Goal: Check status: Check status

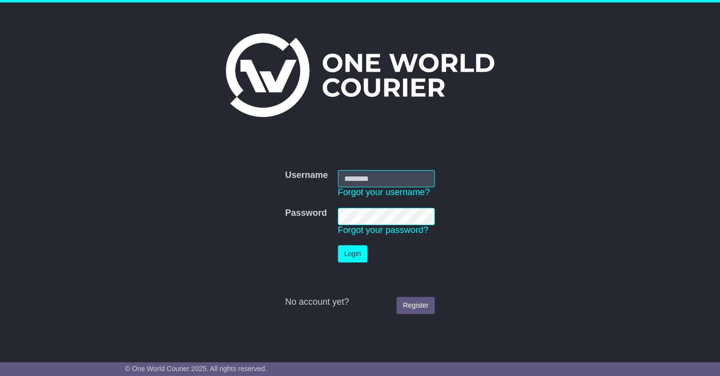
type input "**********"
click at [352, 257] on button "Login" at bounding box center [352, 253] width 29 height 17
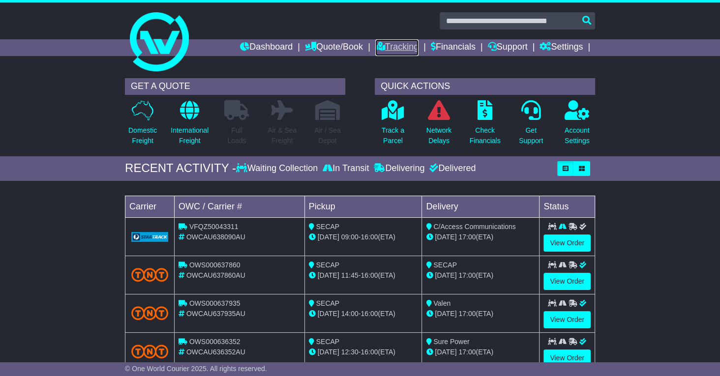
click at [388, 49] on link "Tracking" at bounding box center [396, 47] width 43 height 17
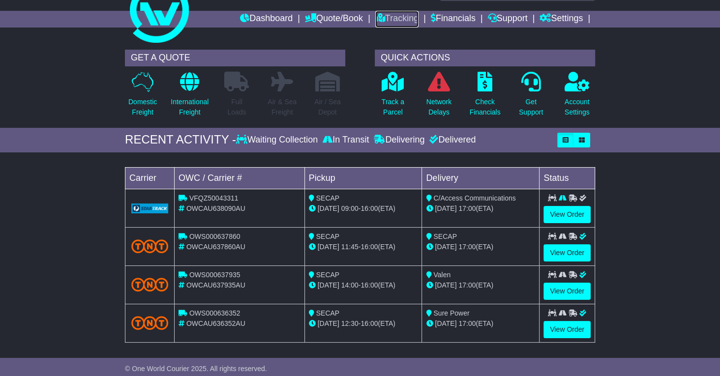
scroll to position [30, 0]
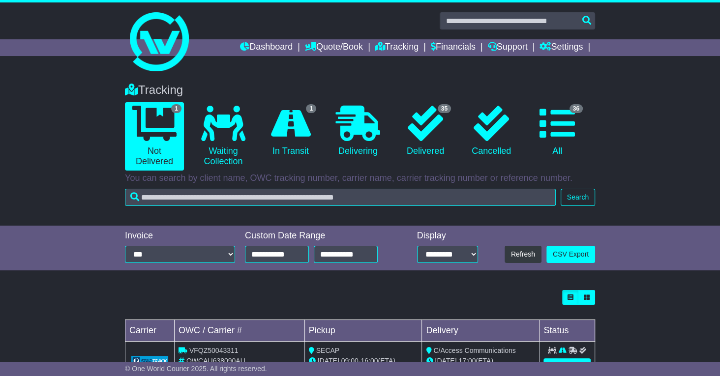
click at [49, 168] on div "Tracking 1 Not Delivered 0 Waiting Collection 1 In Transit 0 Delivering 0" at bounding box center [360, 149] width 720 height 152
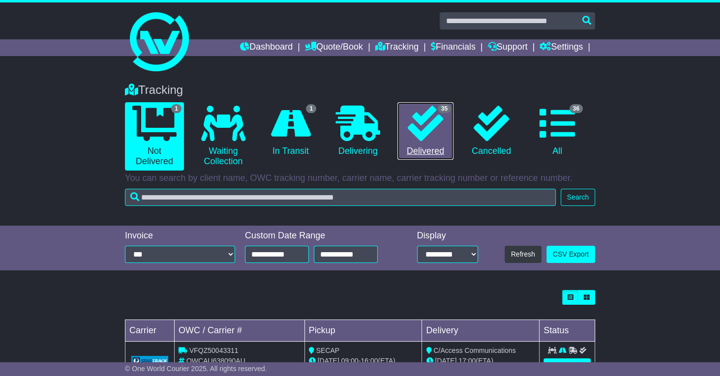
click at [419, 119] on icon at bounding box center [424, 123] width 35 height 35
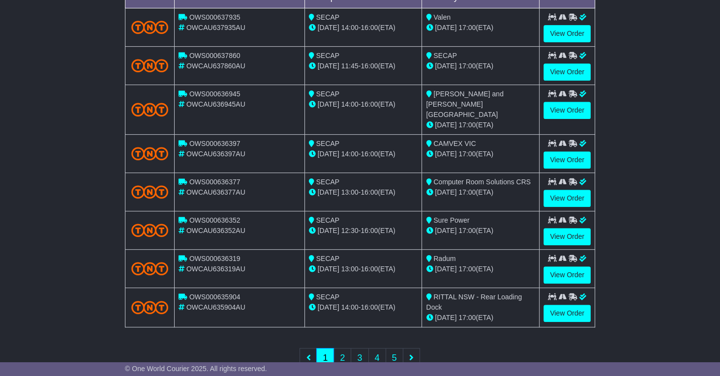
scroll to position [336, 0]
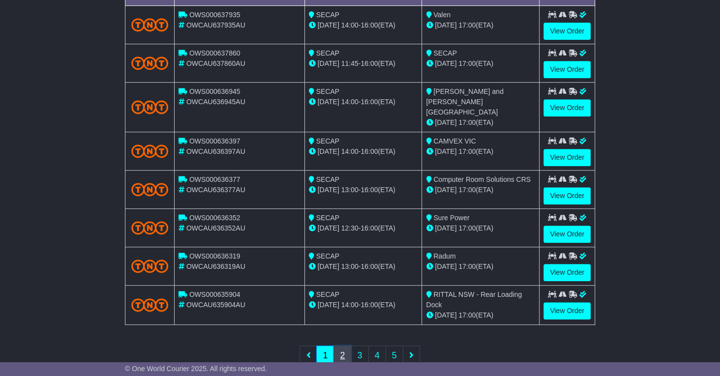
click at [345, 346] on link "2" at bounding box center [342, 356] width 18 height 20
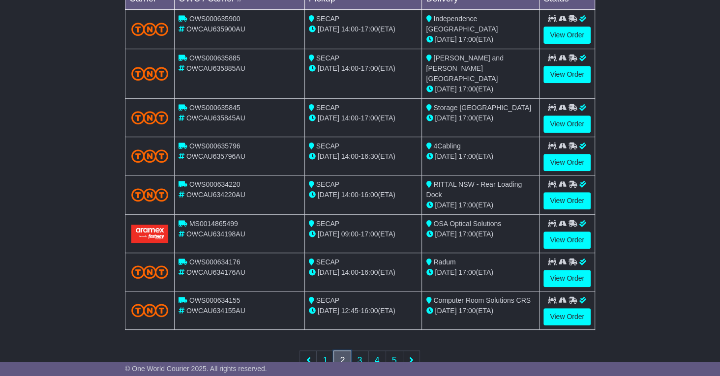
scroll to position [345, 0]
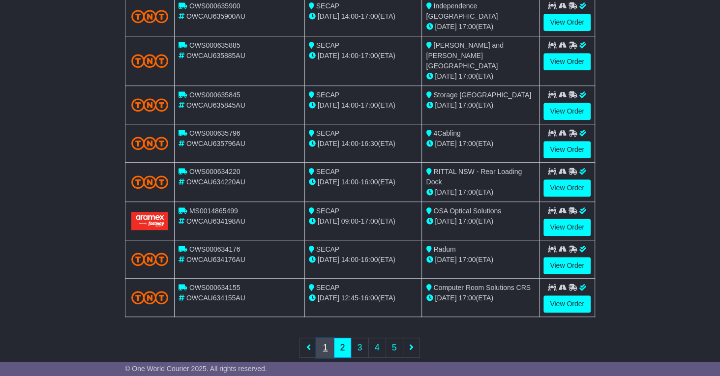
click at [326, 338] on link "1" at bounding box center [325, 348] width 18 height 20
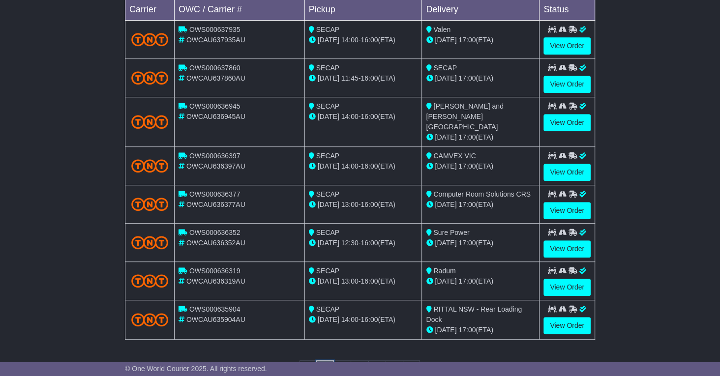
scroll to position [324, 0]
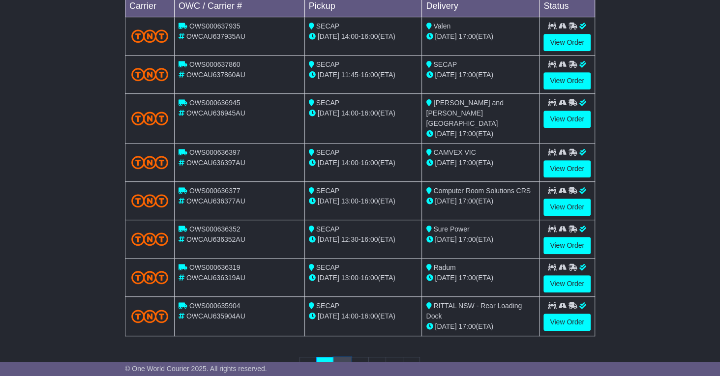
click at [343, 357] on link "2" at bounding box center [342, 367] width 18 height 20
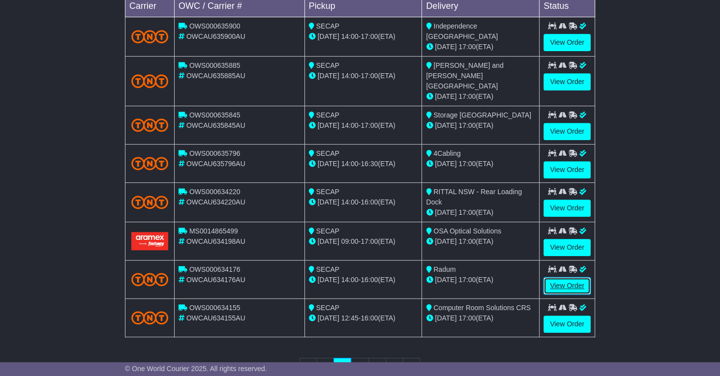
click at [562, 277] on link "View Order" at bounding box center [566, 285] width 47 height 17
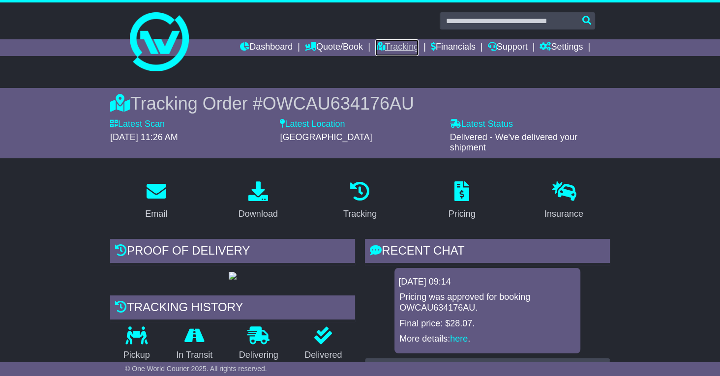
click at [389, 44] on link "Tracking" at bounding box center [396, 47] width 43 height 17
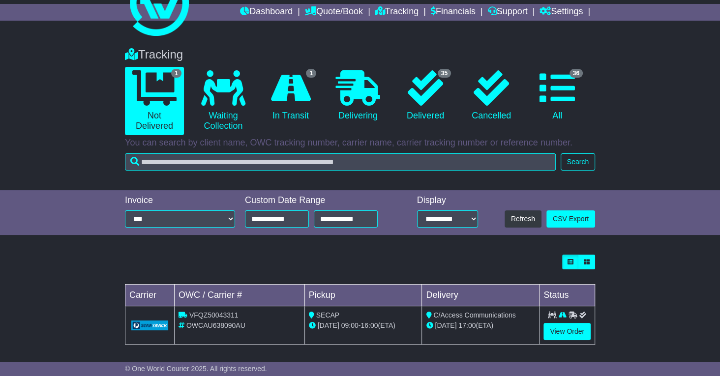
scroll to position [37, 0]
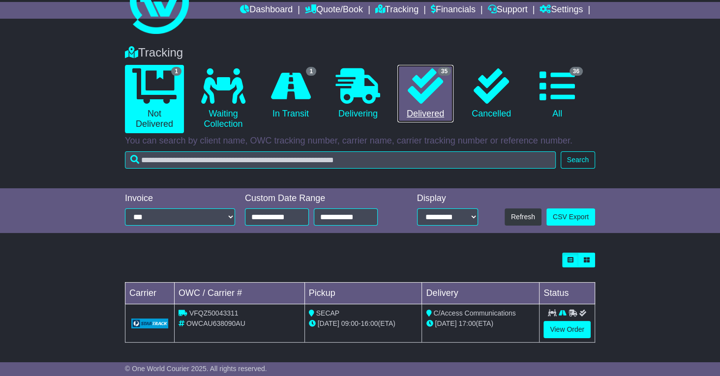
click at [438, 82] on icon at bounding box center [424, 85] width 35 height 35
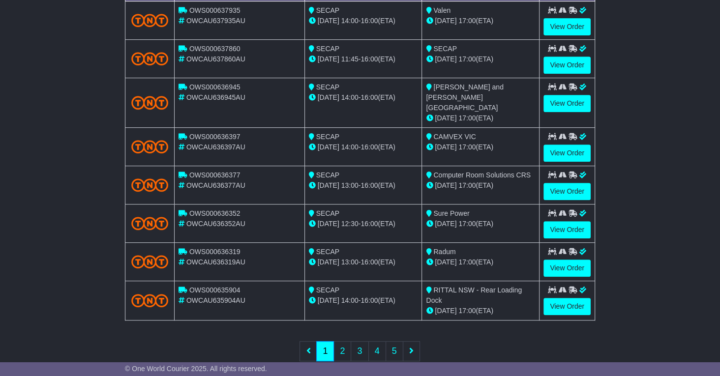
scroll to position [345, 0]
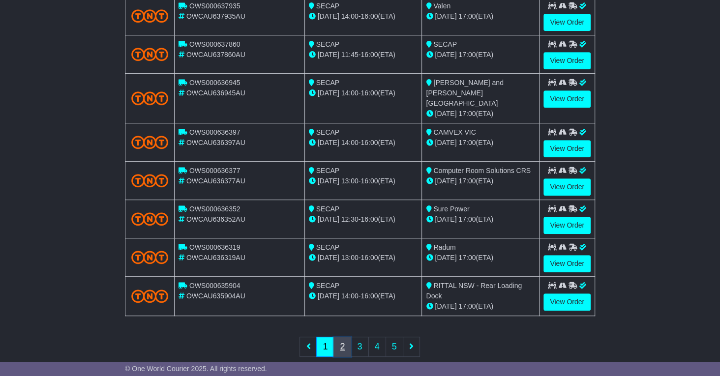
click at [340, 337] on link "2" at bounding box center [342, 347] width 18 height 20
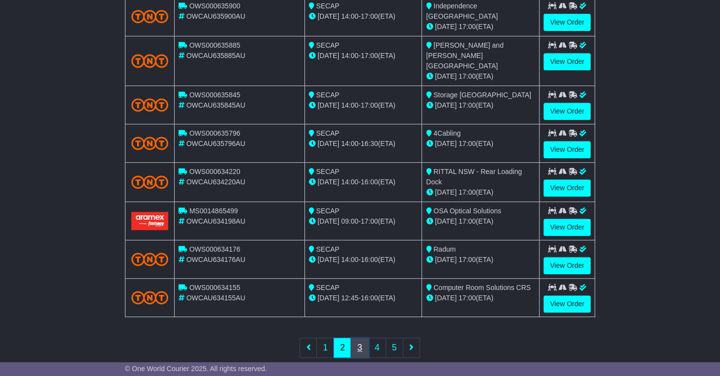
click at [356, 338] on link "3" at bounding box center [359, 348] width 18 height 20
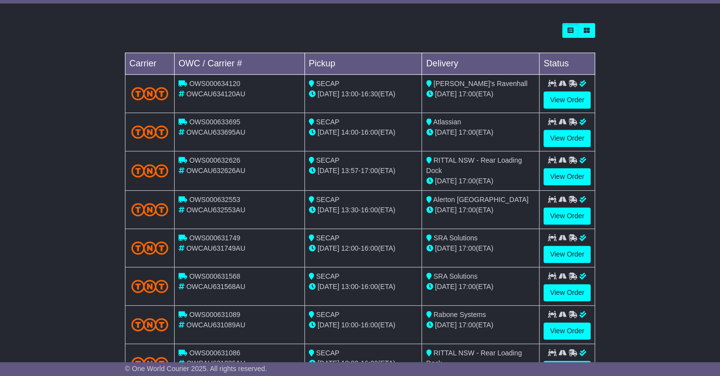
scroll to position [264, 0]
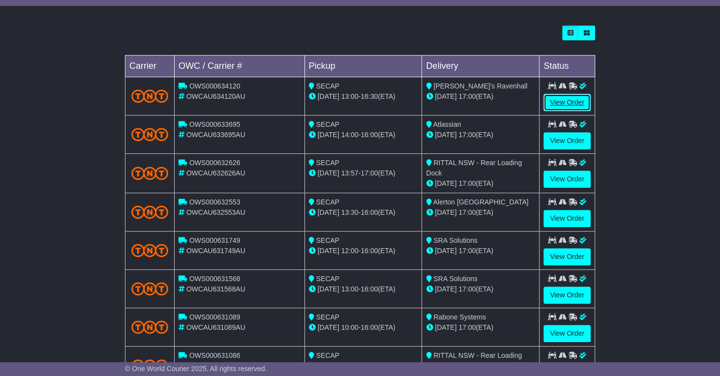
click at [566, 101] on link "View Order" at bounding box center [566, 102] width 47 height 17
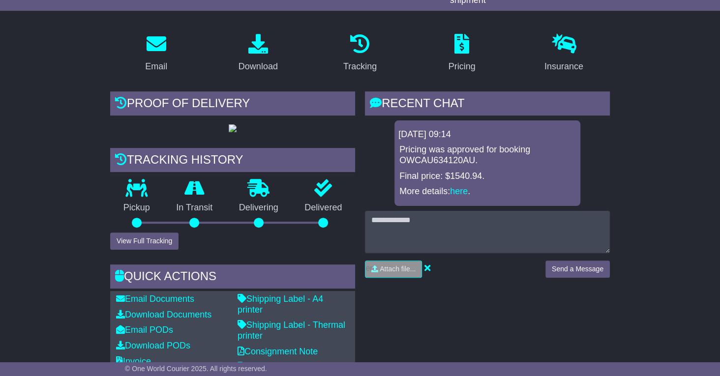
scroll to position [153, 0]
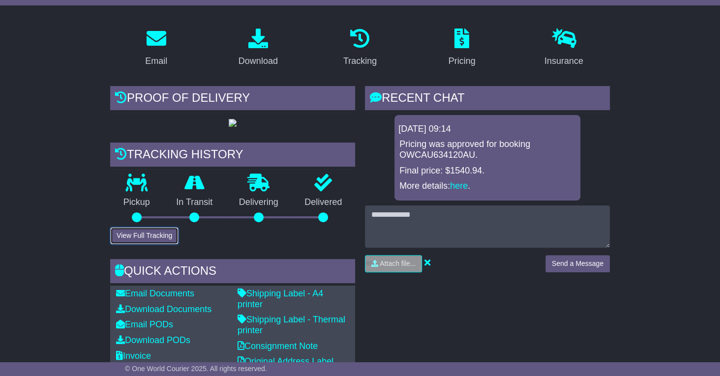
click at [137, 244] on button "View Full Tracking" at bounding box center [144, 235] width 68 height 17
